Goal: Transaction & Acquisition: Purchase product/service

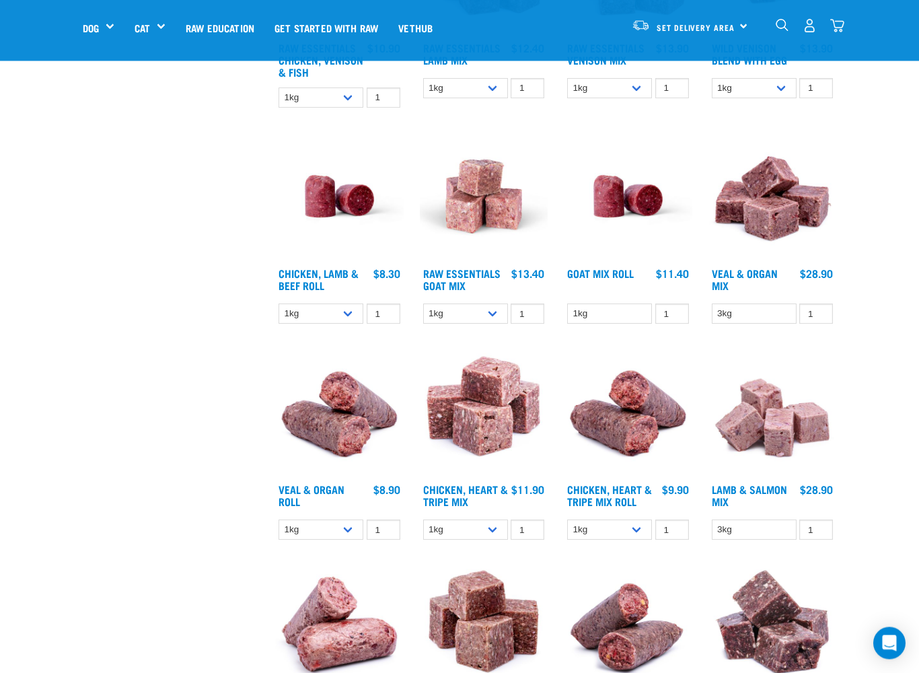
scroll to position [1284, 0]
click at [818, 537] on input "1" at bounding box center [816, 529] width 34 height 21
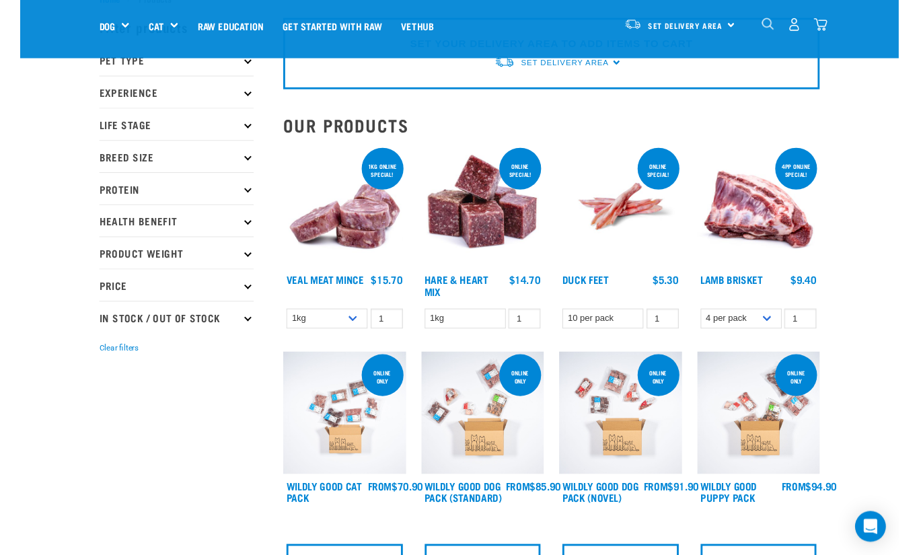
scroll to position [0, 0]
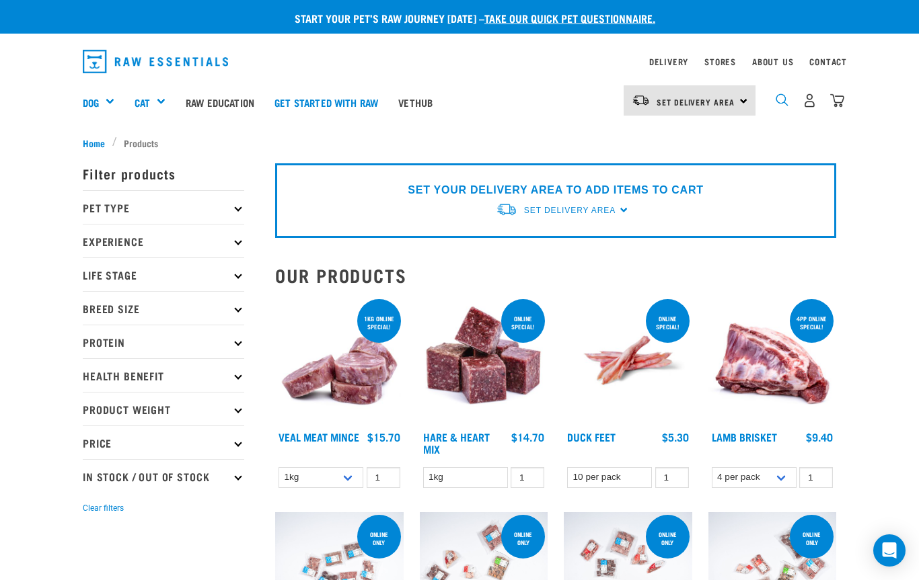
click at [787, 95] on img "dropdown navigation" at bounding box center [781, 99] width 13 height 13
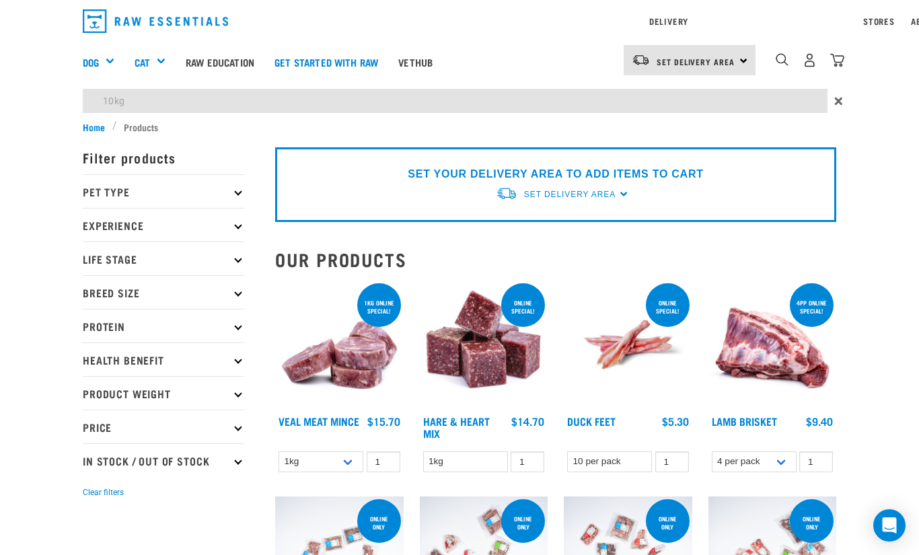
type input "10kg"
click at [736, 59] on div "Delivery Stores About Us Contact Set Delivery Area" at bounding box center [459, 60] width 919 height 120
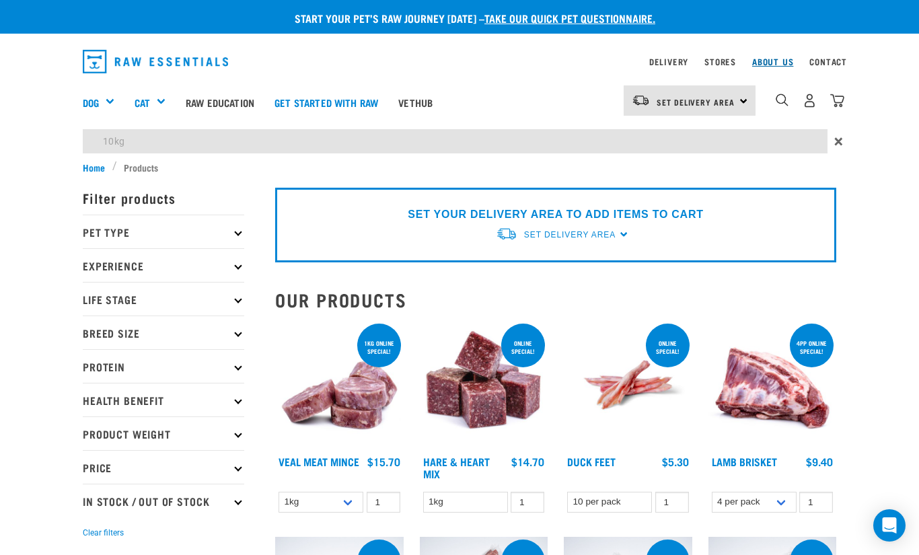
click at [752, 64] on link "About Us" at bounding box center [772, 61] width 41 height 5
click at [613, 241] on link "Set Delivery Area" at bounding box center [569, 235] width 91 height 12
click at [615, 235] on span "Set Delivery Area" at bounding box center [569, 234] width 91 height 9
click at [625, 239] on div "SET YOUR DELIVERY AREA TO ADD ITEMS TO CART Set Delivery Area North Island Sout…" at bounding box center [555, 225] width 561 height 75
click at [621, 225] on div "SET YOUR DELIVERY AREA TO ADD ITEMS TO CART Set Delivery Area North Island Sout…" at bounding box center [555, 225] width 561 height 75
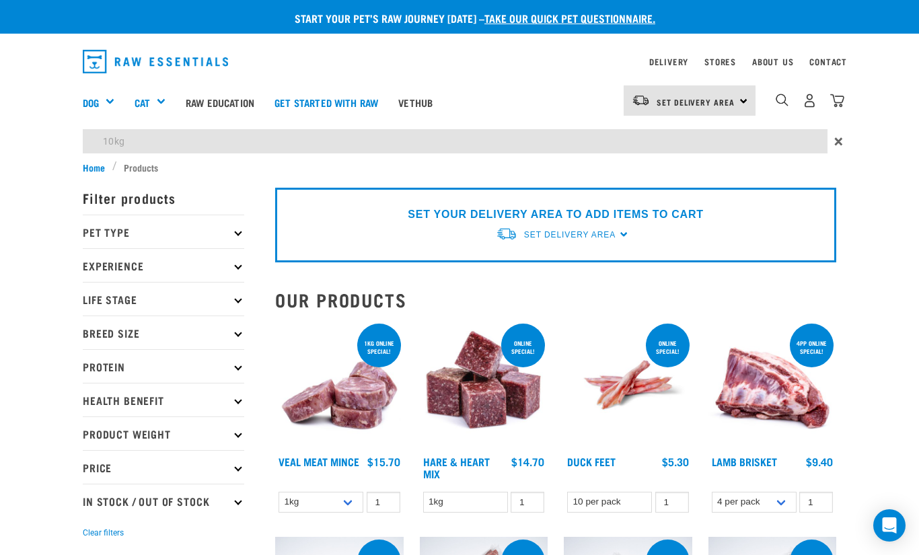
click at [625, 248] on div "SET YOUR DELIVERY AREA TO ADD ITEMS TO CART Set Delivery Area North Island Sout…" at bounding box center [555, 225] width 561 height 75
click at [483, 200] on div "SET YOUR DELIVERY AREA TO ADD ITEMS TO CART Set Delivery Area North Island Sout…" at bounding box center [555, 225] width 561 height 75
click at [437, 225] on div "SET YOUR DELIVERY AREA TO ADD ITEMS TO CART Set Delivery Area North Island Sout…" at bounding box center [555, 225] width 561 height 75
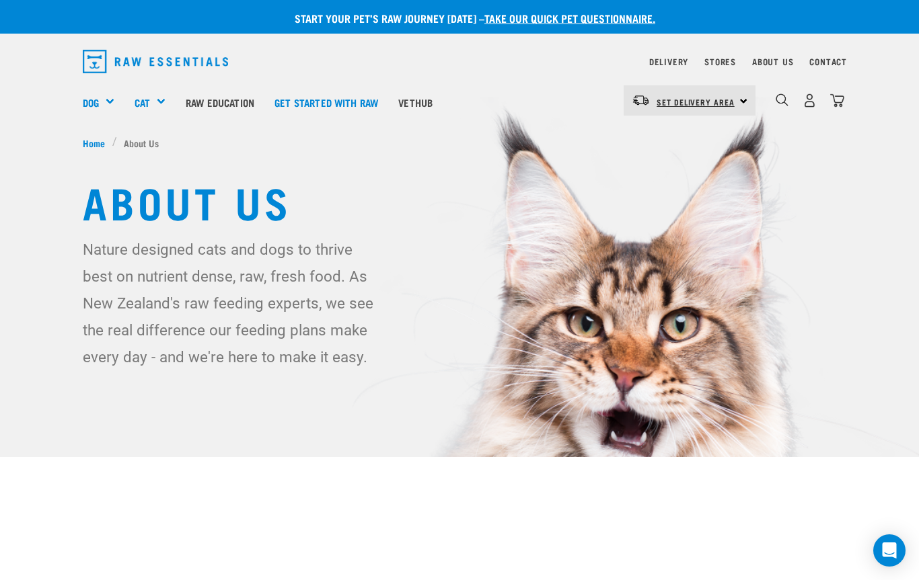
click at [726, 109] on link "Set Delivery Area" at bounding box center [695, 102] width 78 height 22
click at [699, 139] on link "[GEOGRAPHIC_DATA]" at bounding box center [687, 139] width 129 height 30
click at [740, 104] on div "North Island North Island South Island" at bounding box center [689, 100] width 132 height 30
click at [675, 138] on link "[GEOGRAPHIC_DATA]" at bounding box center [687, 139] width 129 height 30
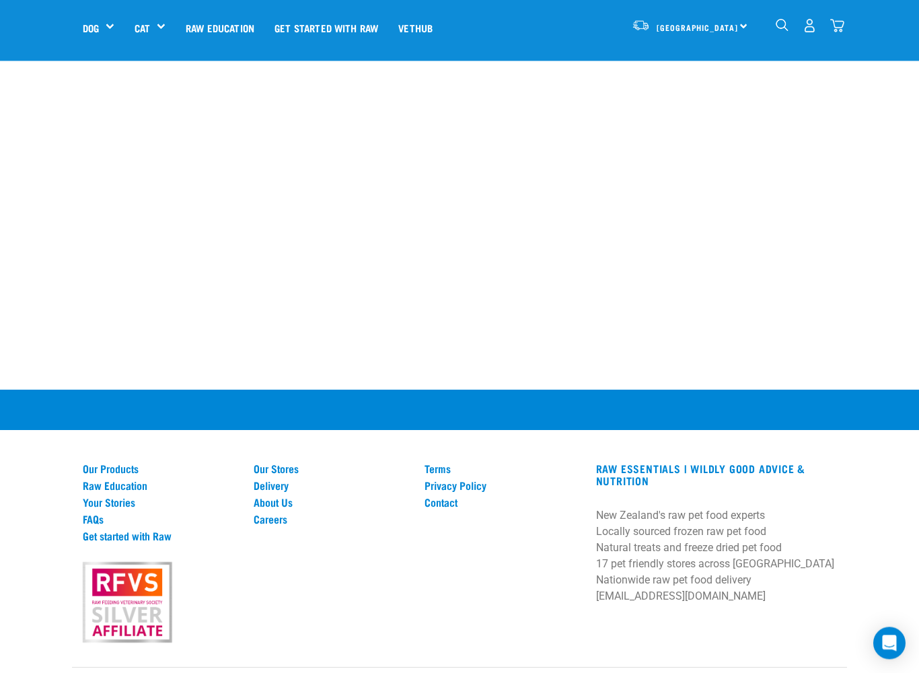
scroll to position [1714, 0]
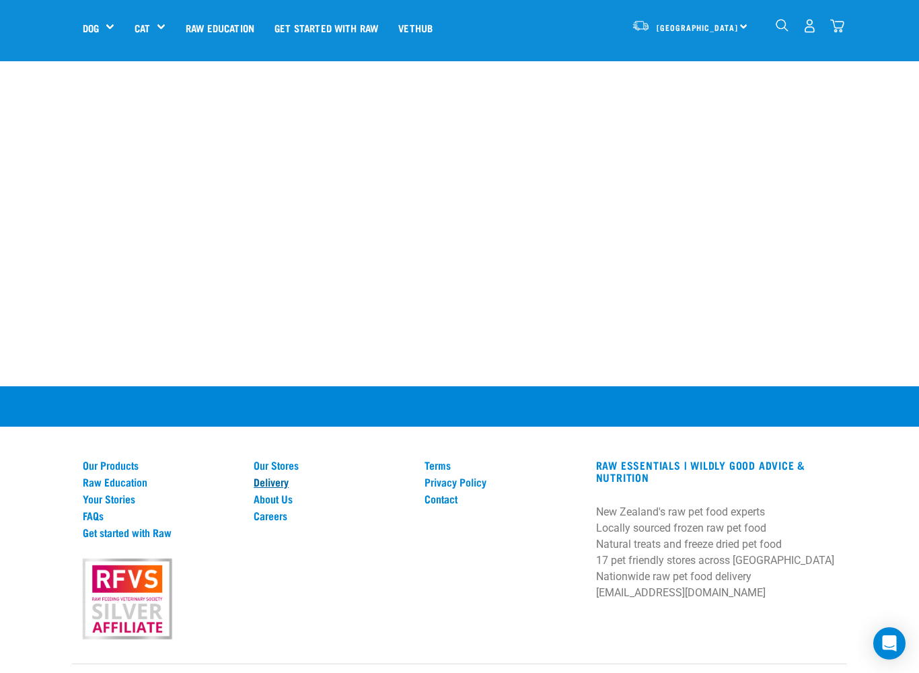
click at [292, 475] on link "Delivery" at bounding box center [331, 481] width 155 height 12
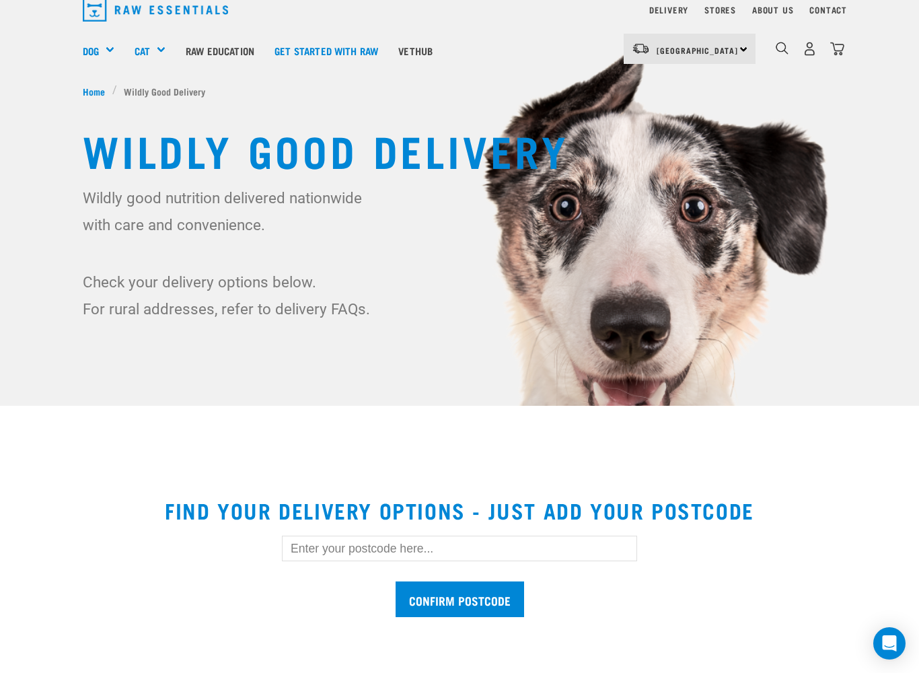
scroll to position [54, 0]
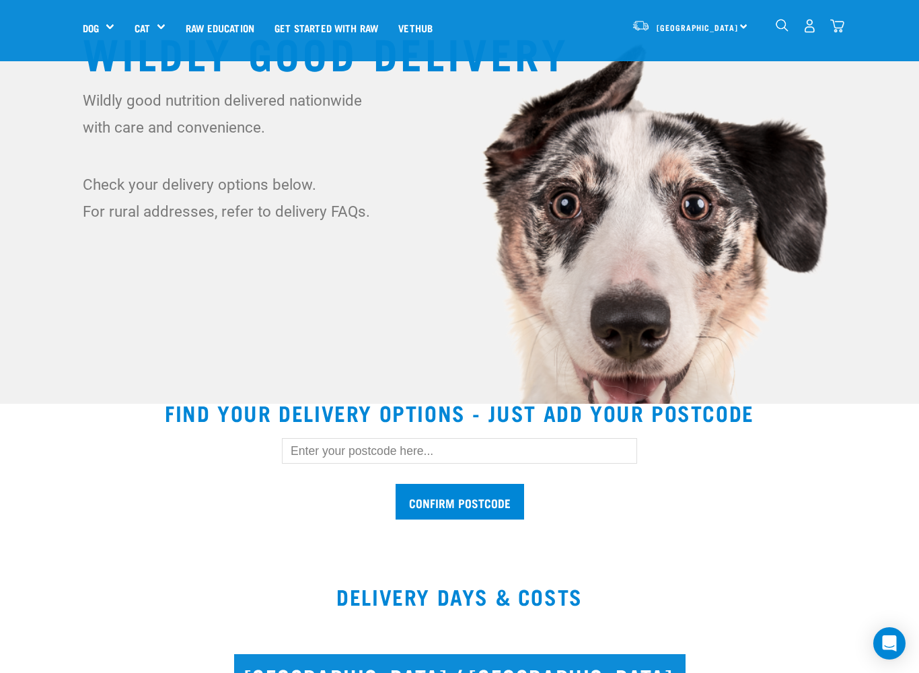
click at [384, 462] on input "text" at bounding box center [459, 451] width 355 height 26
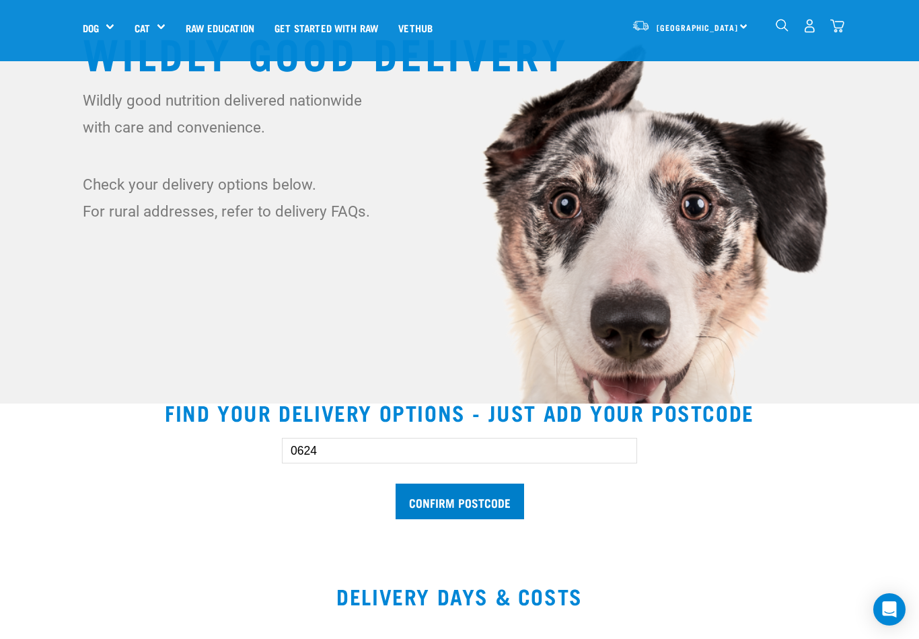
type input "0624"
click at [489, 498] on input "Confirm postcode" at bounding box center [459, 502] width 128 height 36
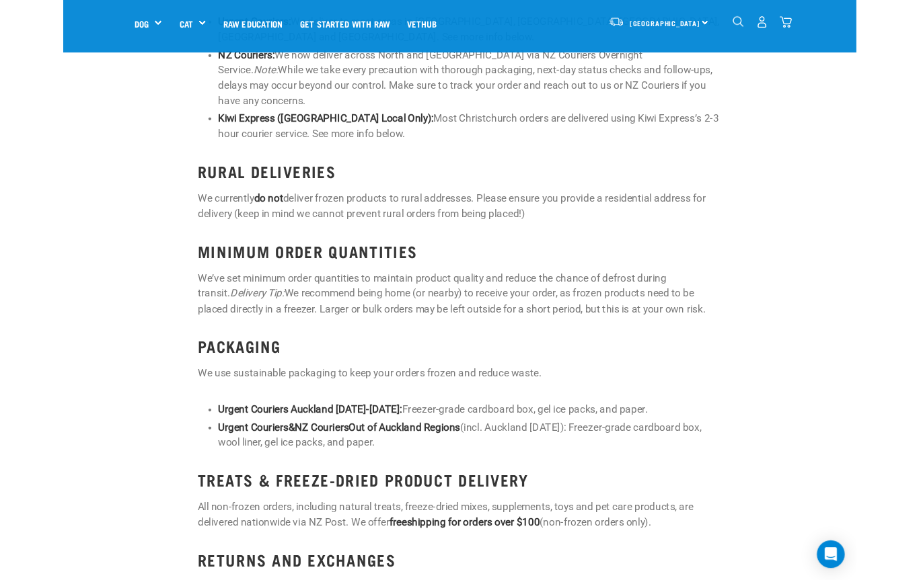
scroll to position [1749, 0]
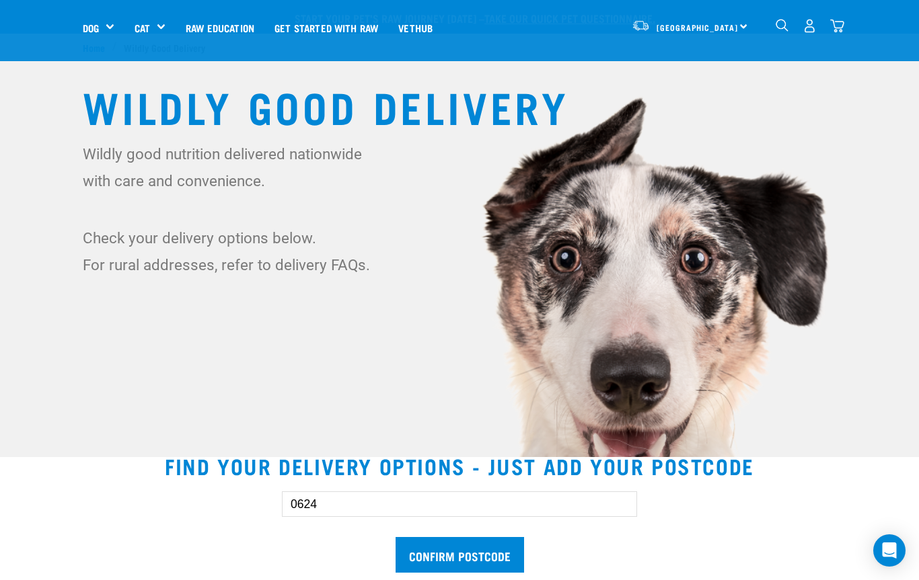
scroll to position [1749, 0]
